Goal: Transaction & Acquisition: Purchase product/service

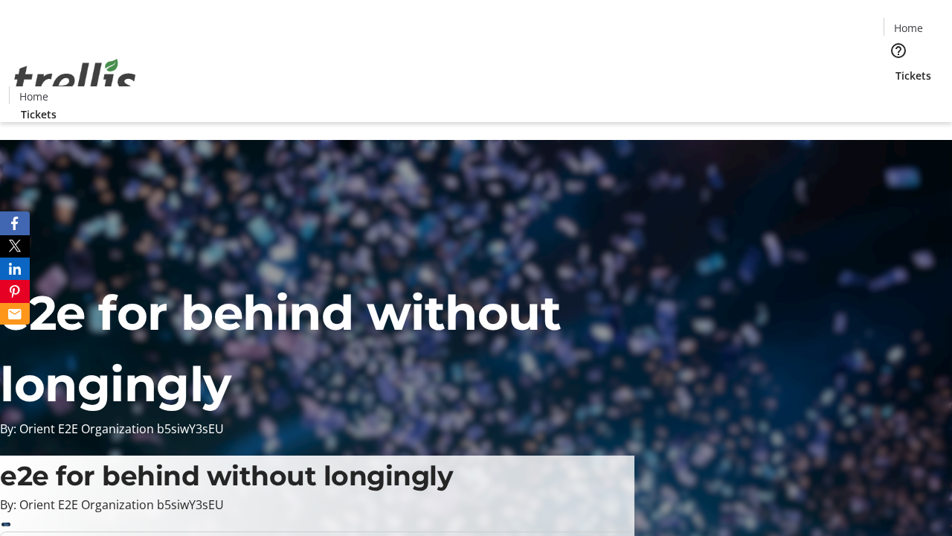
click at [896, 68] on span "Tickets" at bounding box center [914, 76] width 36 height 16
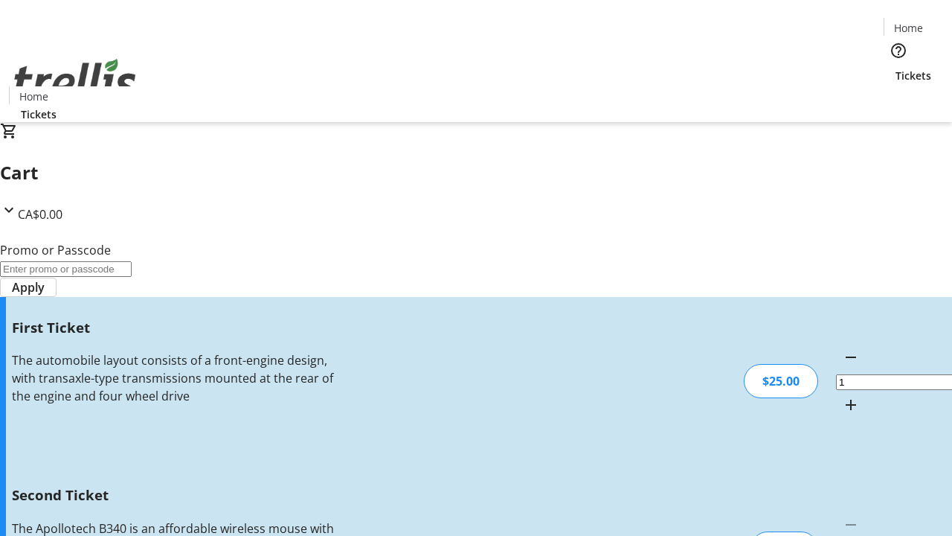
type input "2"
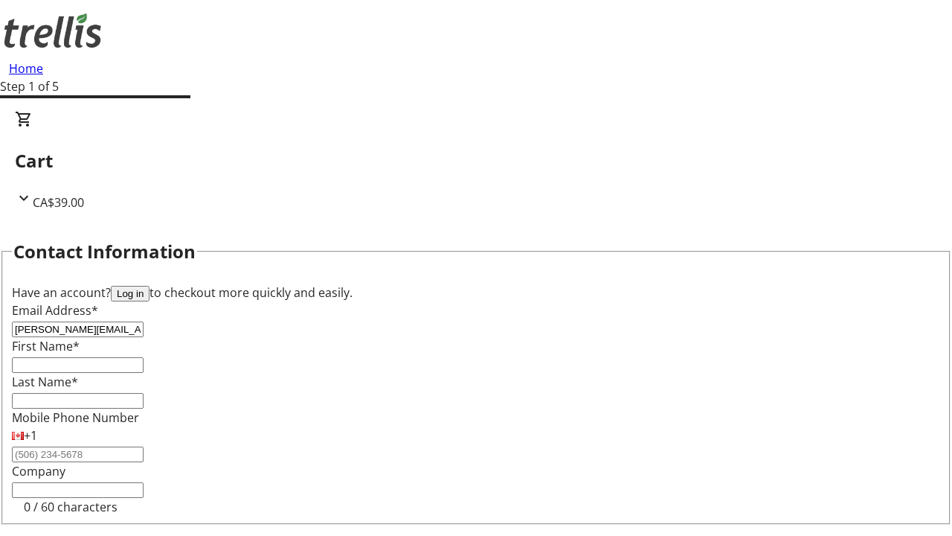
type input "[PERSON_NAME][EMAIL_ADDRESS][DOMAIN_NAME]"
type input "[PERSON_NAME]"
type input "D'Amore"
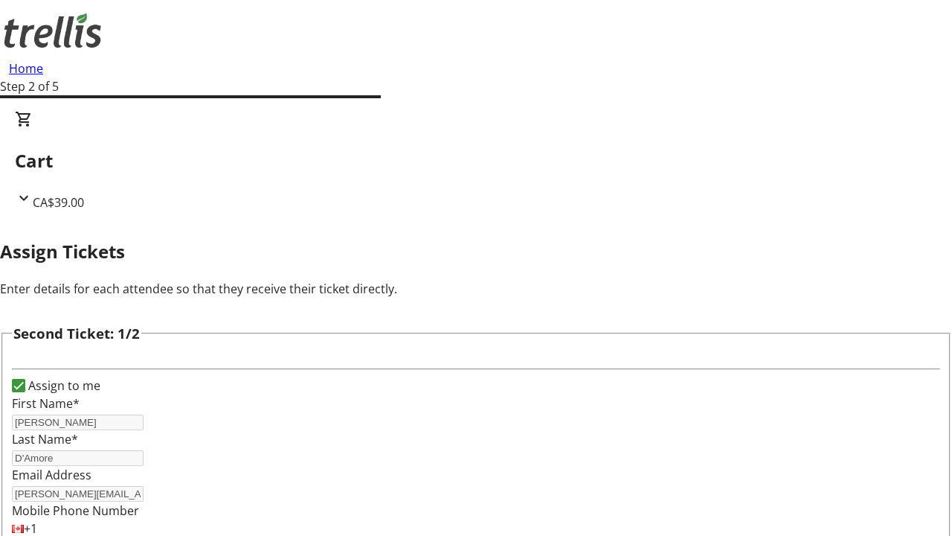
type input "[PERSON_NAME]"
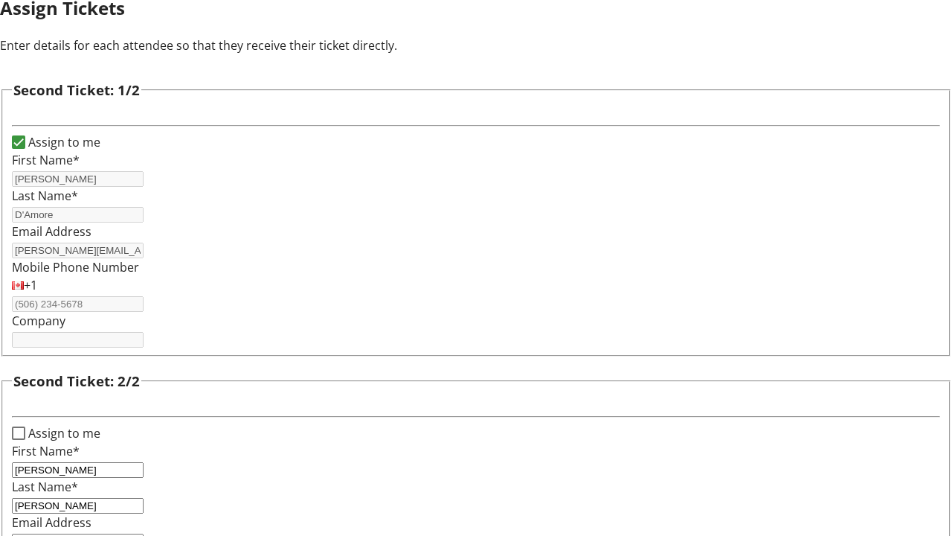
type input "[PERSON_NAME][EMAIL_ADDRESS][DOMAIN_NAME]"
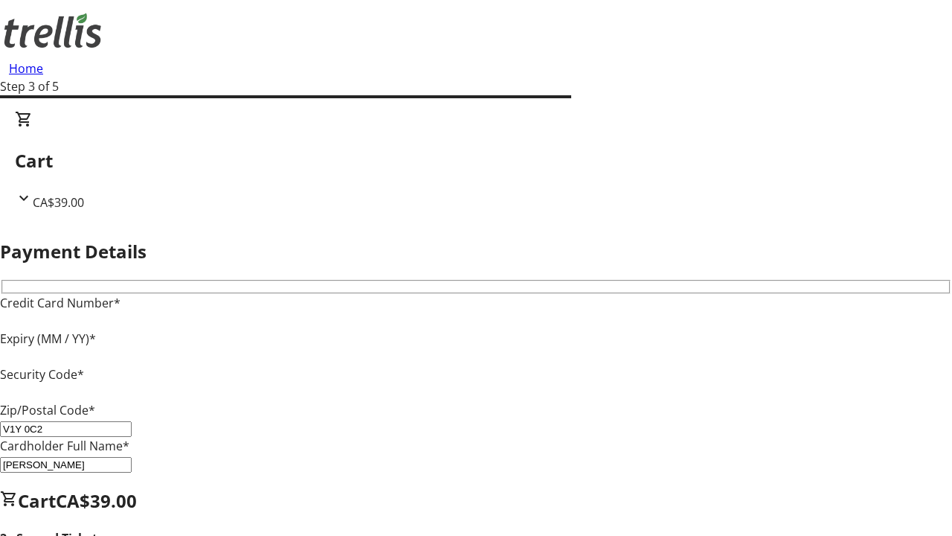
type input "V1Y 0C2"
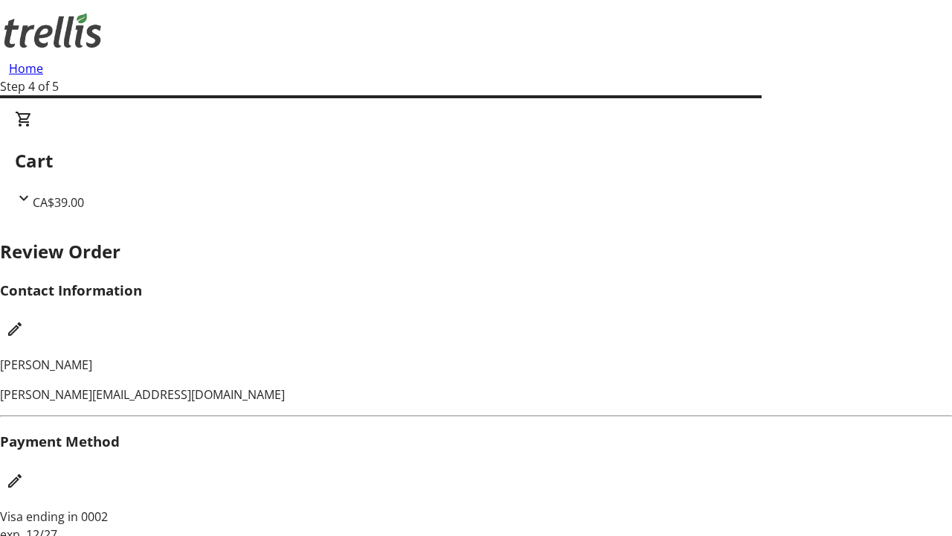
click at [24, 320] on mat-icon "Edit Contact Information" at bounding box center [15, 329] width 18 height 18
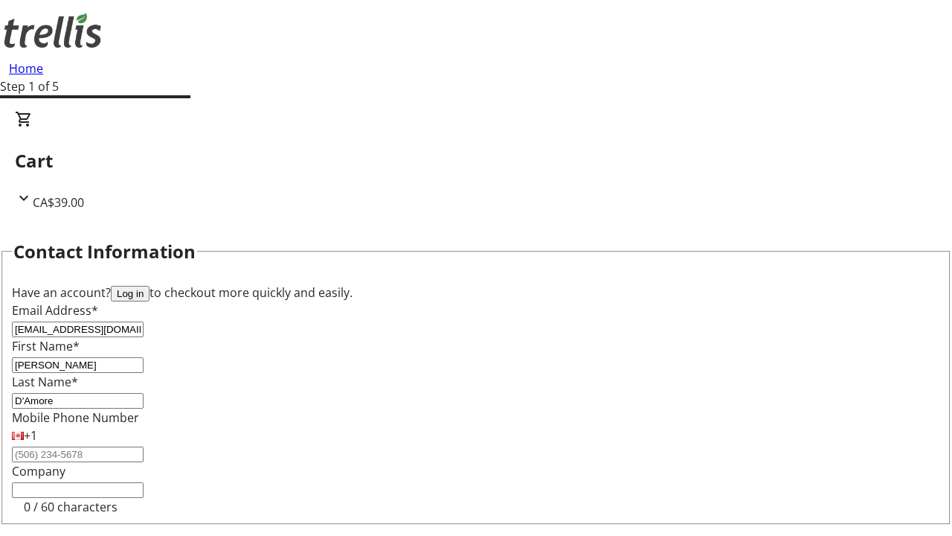
type input "[EMAIL_ADDRESS][DOMAIN_NAME]"
type input "[PERSON_NAME]"
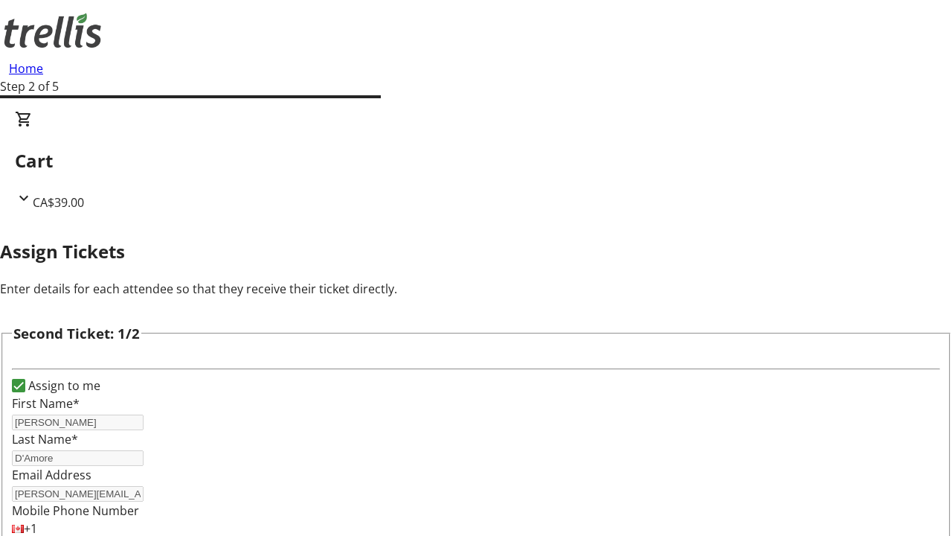
scroll to position [175, 0]
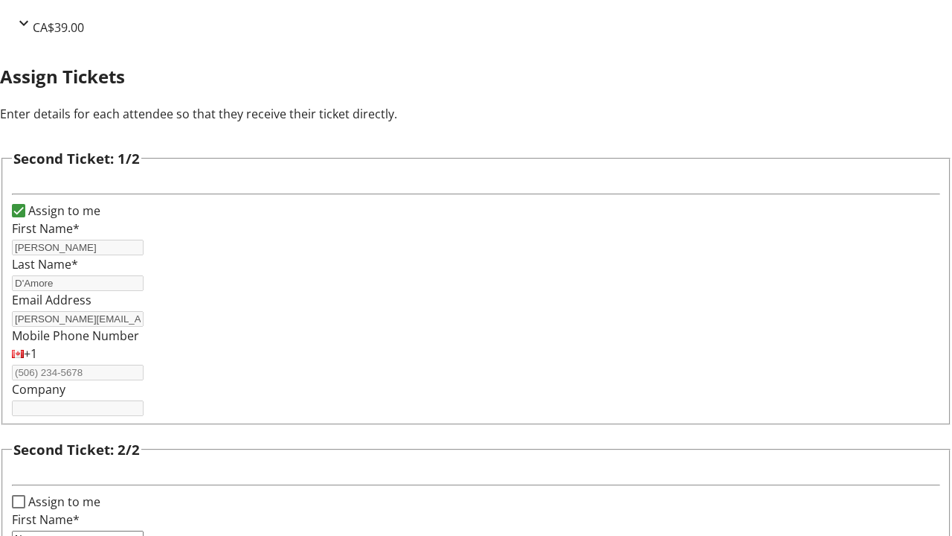
type input "New"
type input "Name"
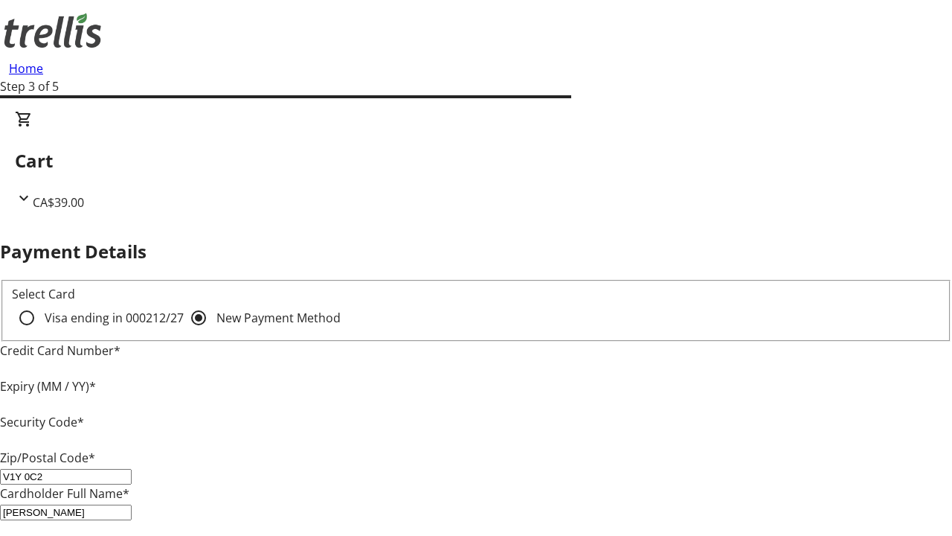
type input "V1Y 0C2"
